Goal: Find specific page/section

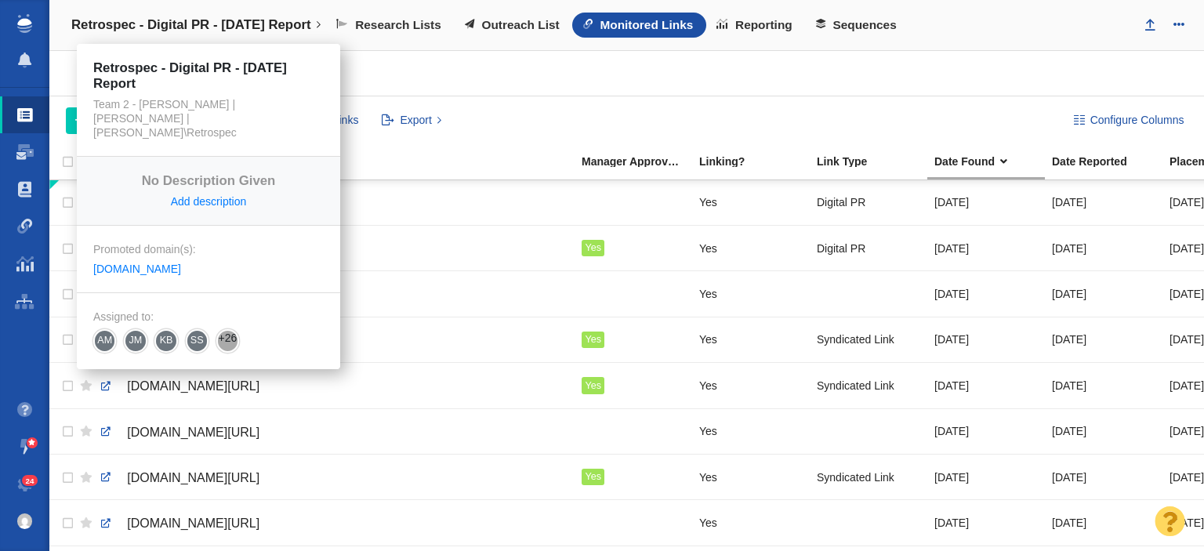
click at [220, 28] on h4 "Retrospec - Digital PR - Labor Day Report" at bounding box center [191, 25] width 240 height 16
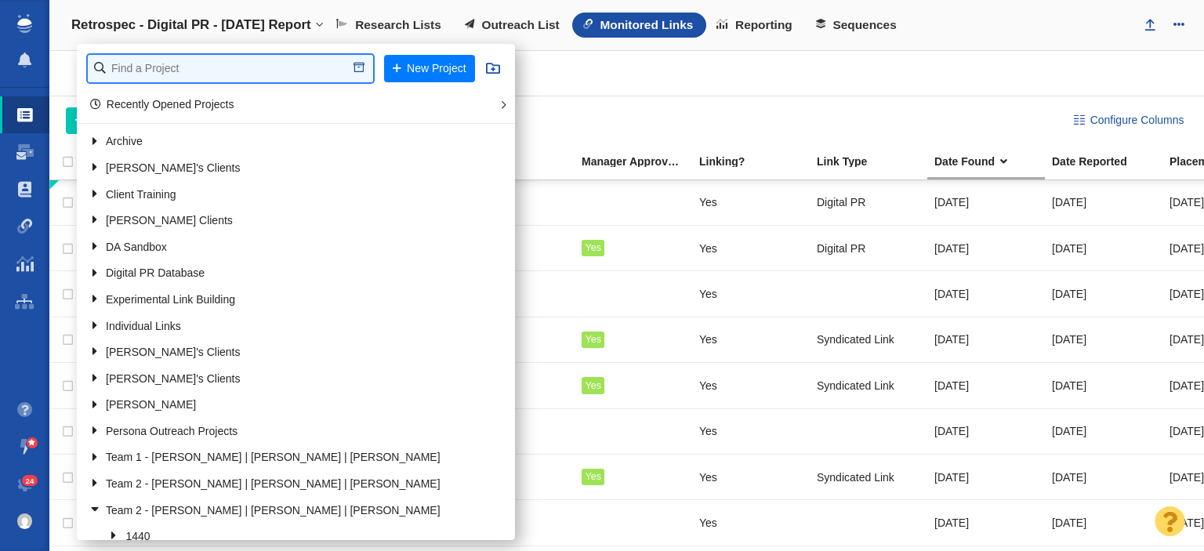
click at [216, 55] on input "text" at bounding box center [230, 68] width 285 height 27
type input "credit one"
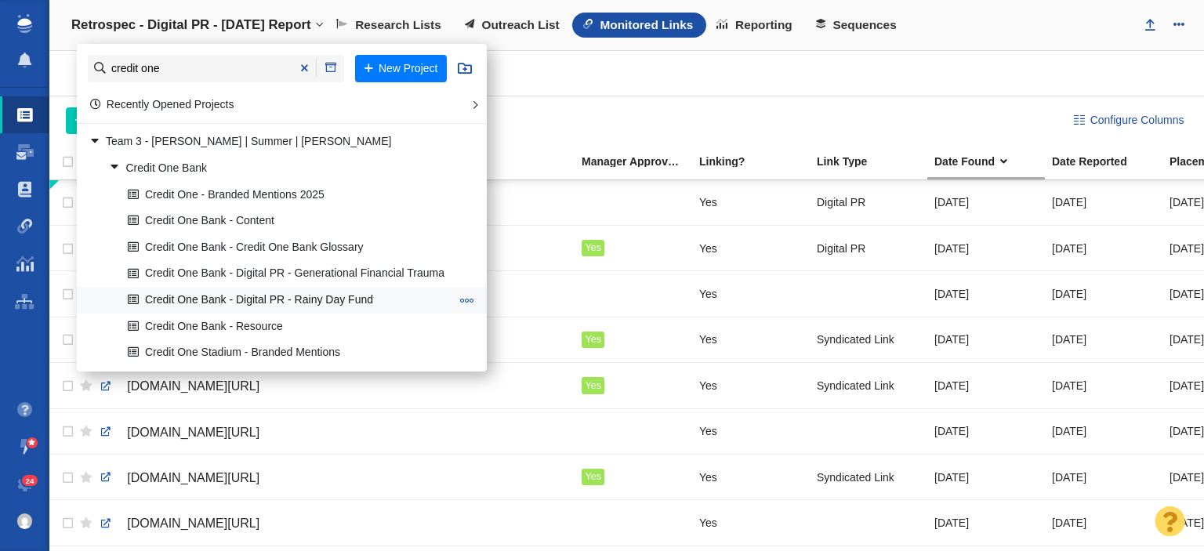
click at [170, 299] on link "Credit One Bank - Digital PR - Rainy Day Fund" at bounding box center [289, 300] width 330 height 24
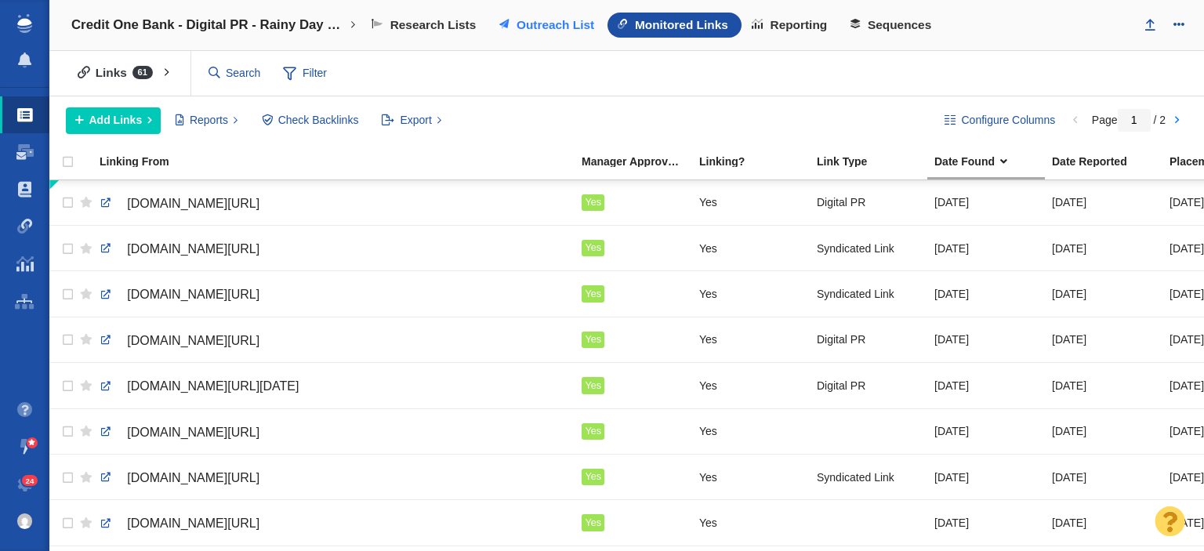
click at [505, 27] on span at bounding box center [503, 24] width 9 height 9
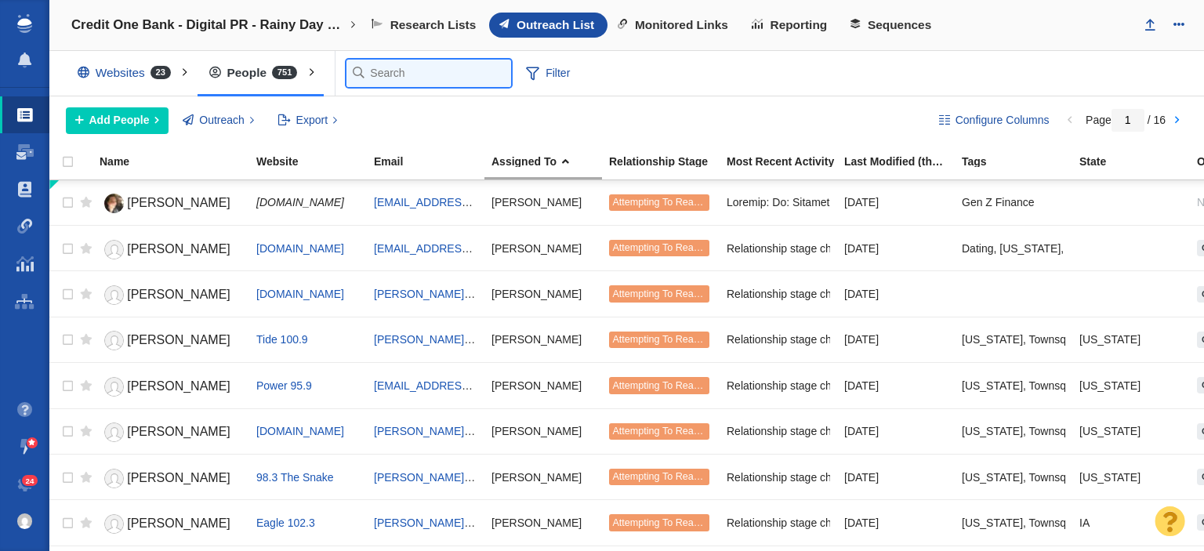
click at [378, 69] on input "text" at bounding box center [429, 73] width 165 height 27
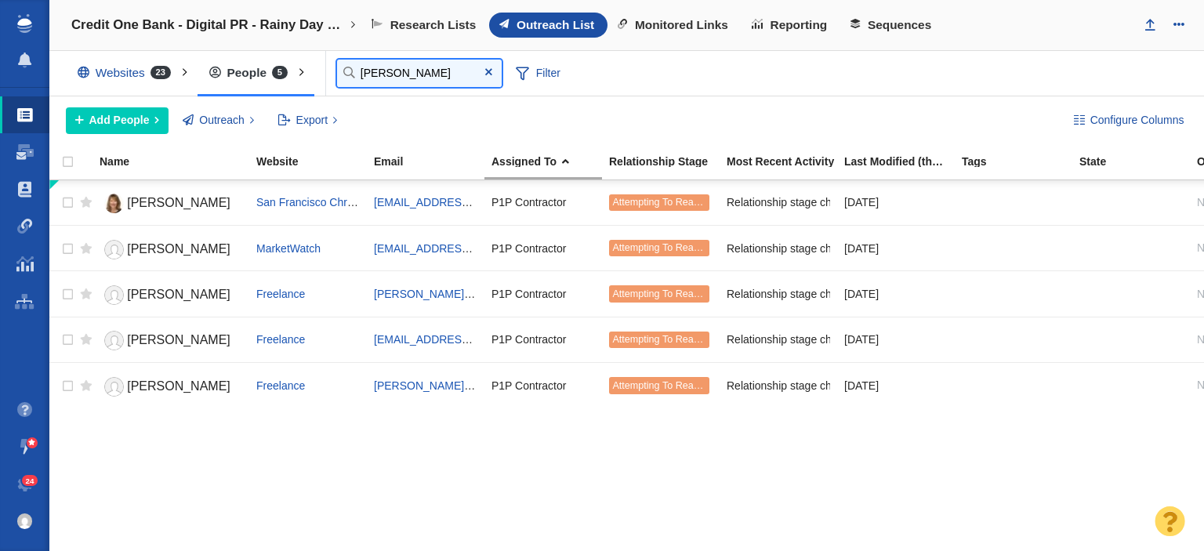
type input "[PERSON_NAME]"
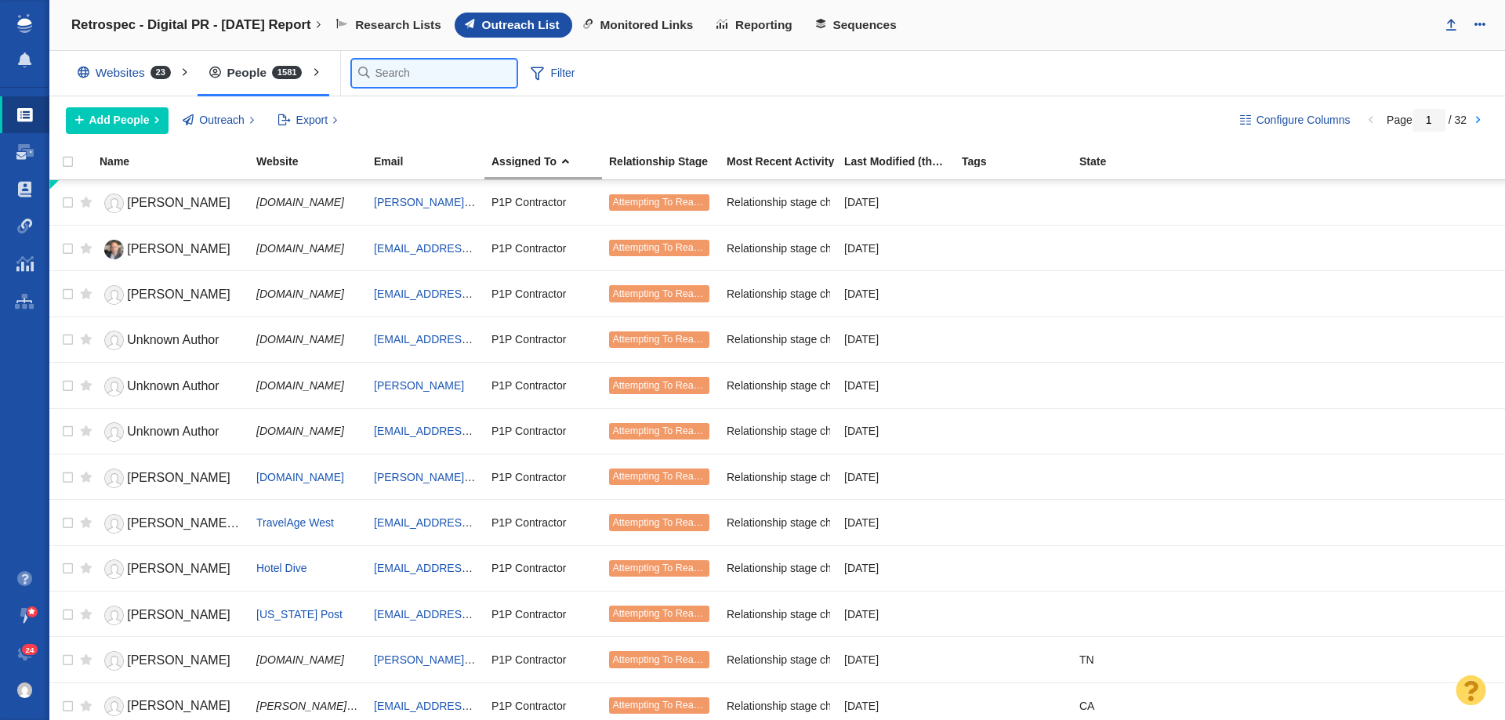
click at [405, 67] on input "text" at bounding box center [434, 73] width 165 height 27
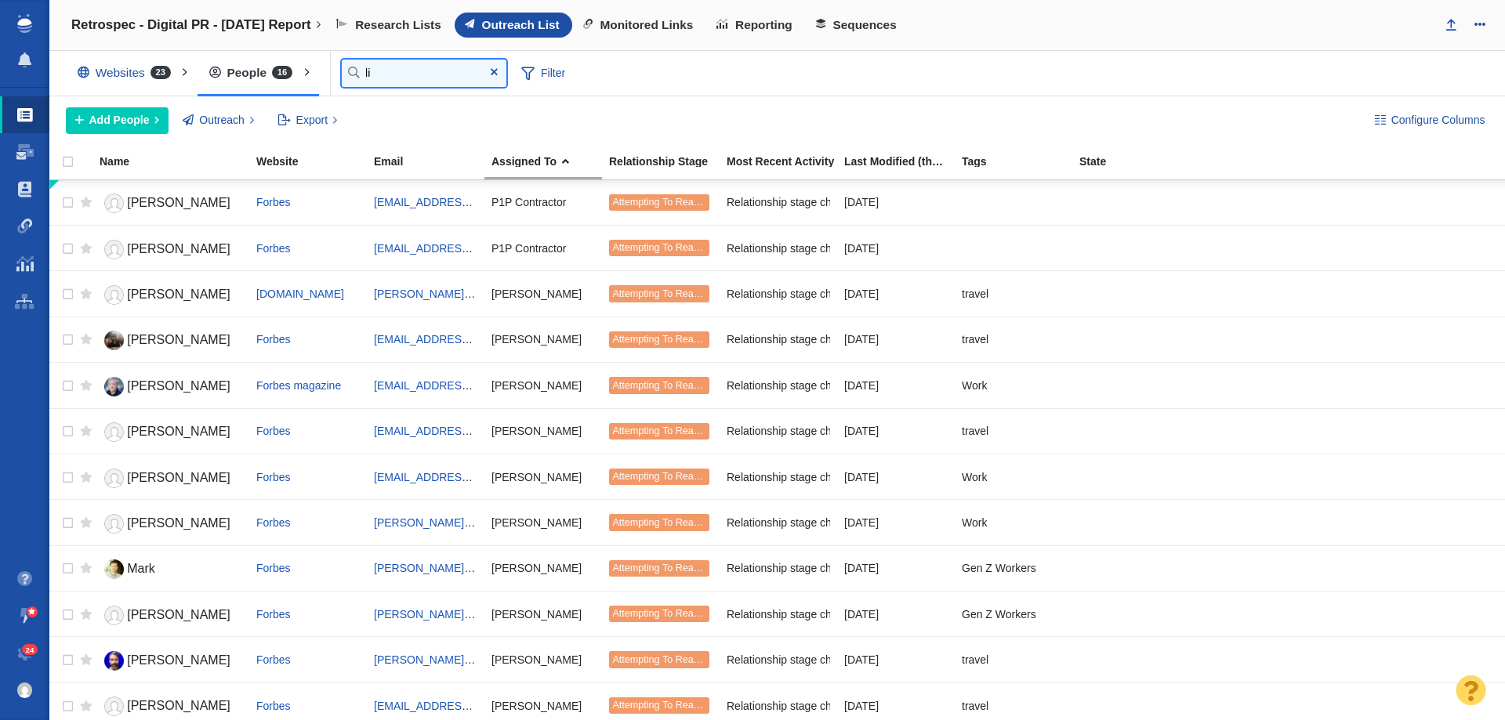
type input "l"
click at [406, 77] on input "lindsey" at bounding box center [424, 73] width 165 height 27
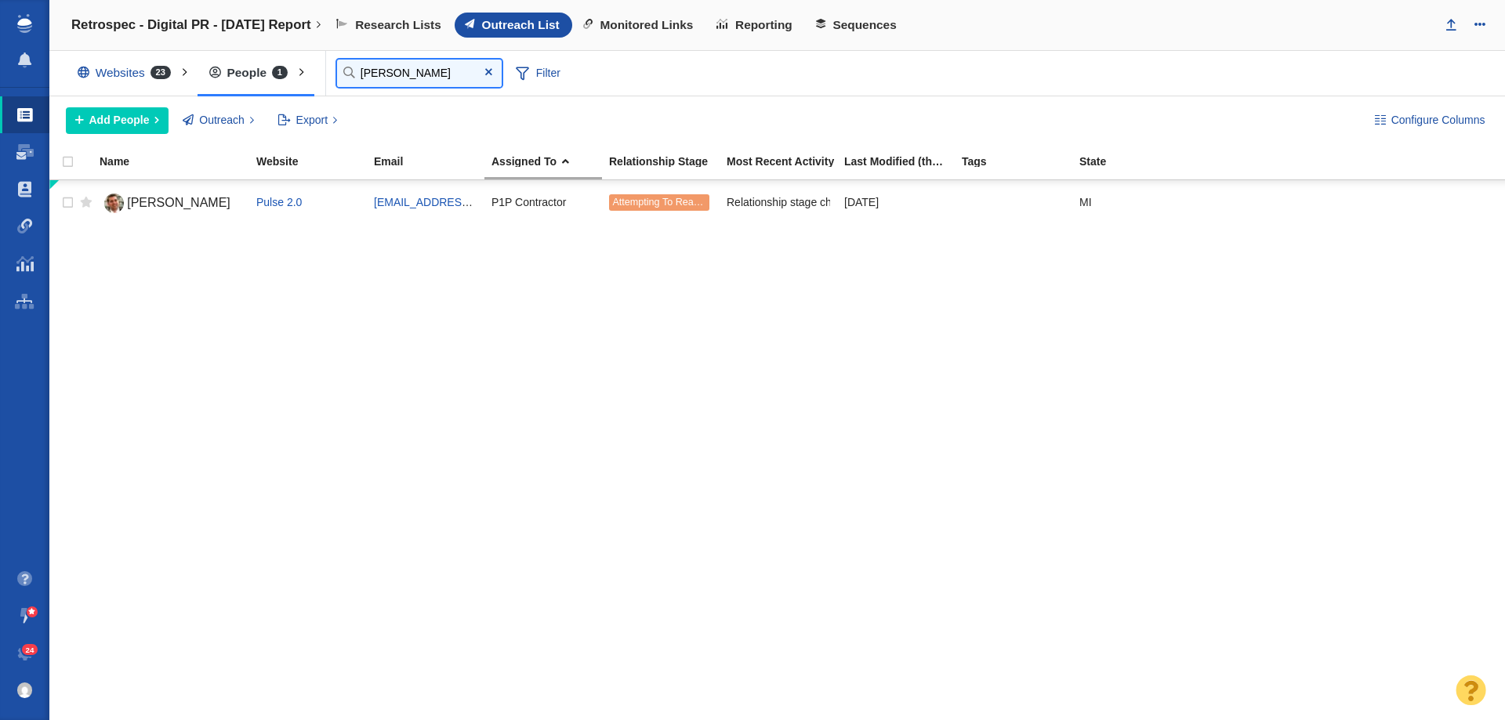
type input "puls"
